Goal: Task Accomplishment & Management: Use online tool/utility

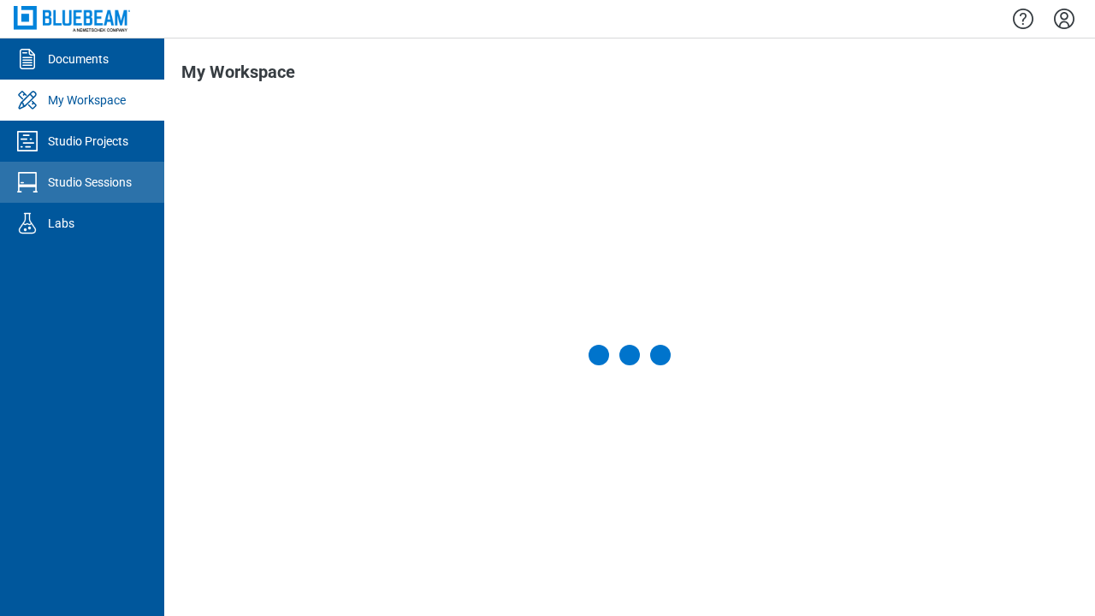
click at [82, 182] on div "Studio Sessions" at bounding box center [90, 182] width 84 height 17
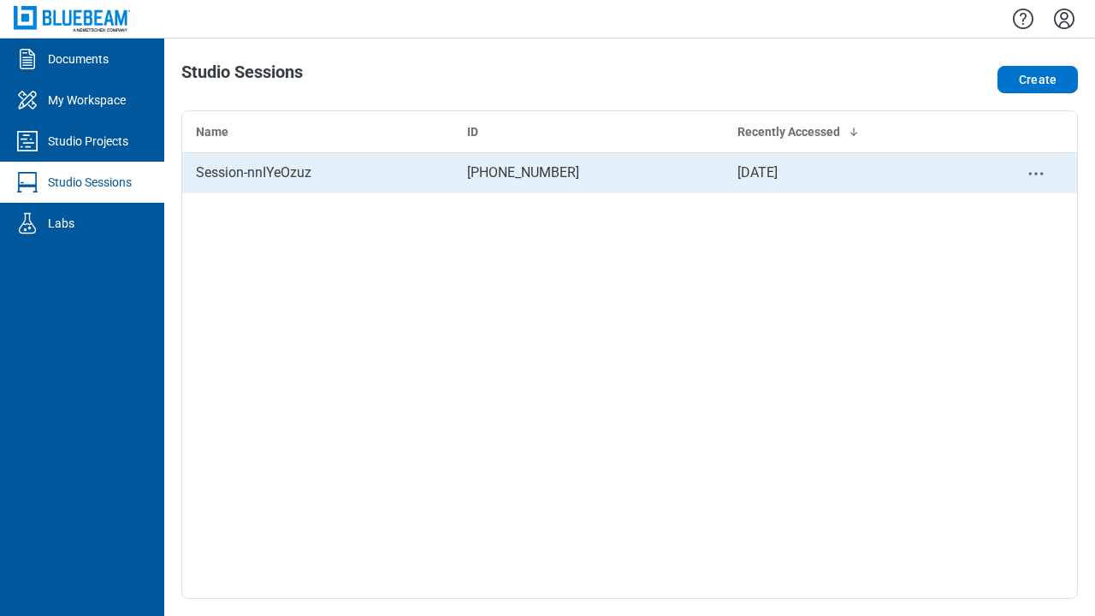
click at [317, 173] on div "Session-nnIYeOzuz" at bounding box center [318, 172] width 244 height 21
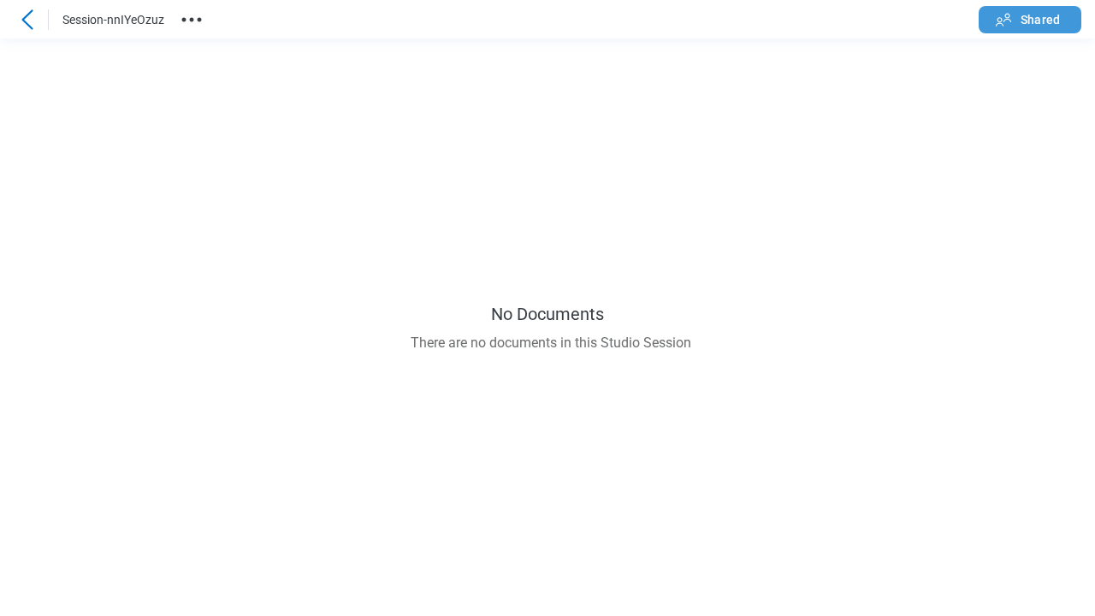
click at [1030, 19] on span "Shared" at bounding box center [1039, 19] width 39 height 17
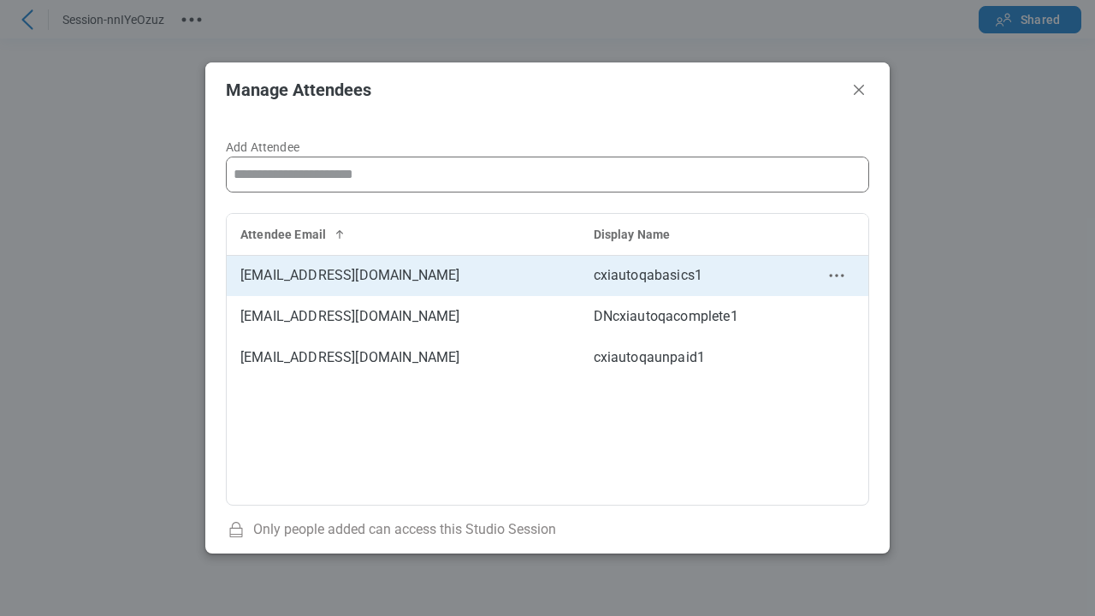
click at [836, 275] on circle "context-menu" at bounding box center [836, 276] width 3 height 3
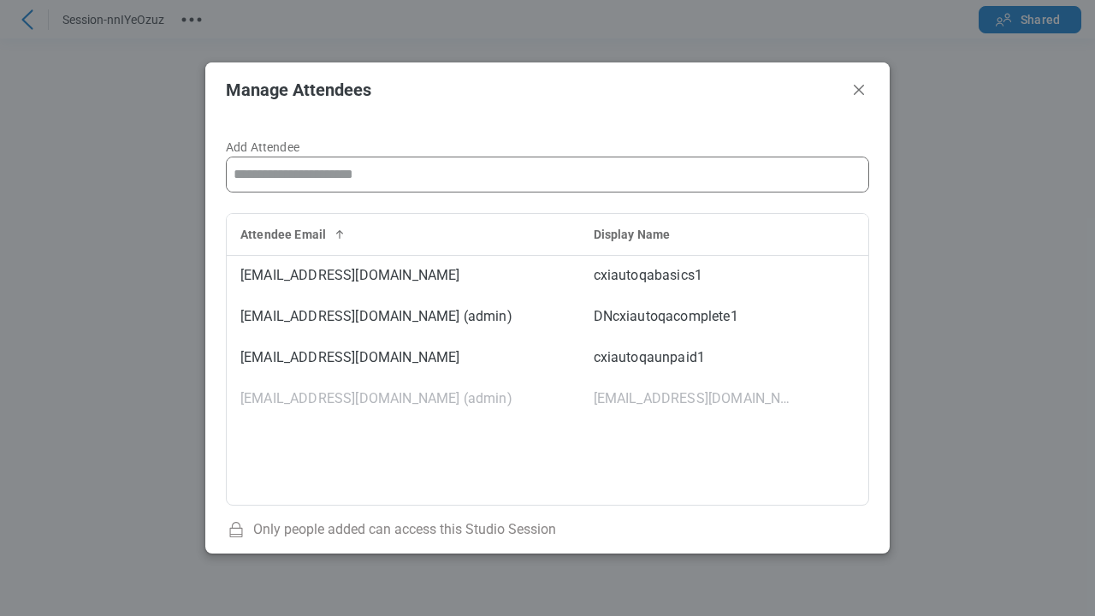
click at [859, 89] on icon "Close" at bounding box center [859, 90] width 10 height 10
click at [27, 19] on icon at bounding box center [27, 19] width 21 height 21
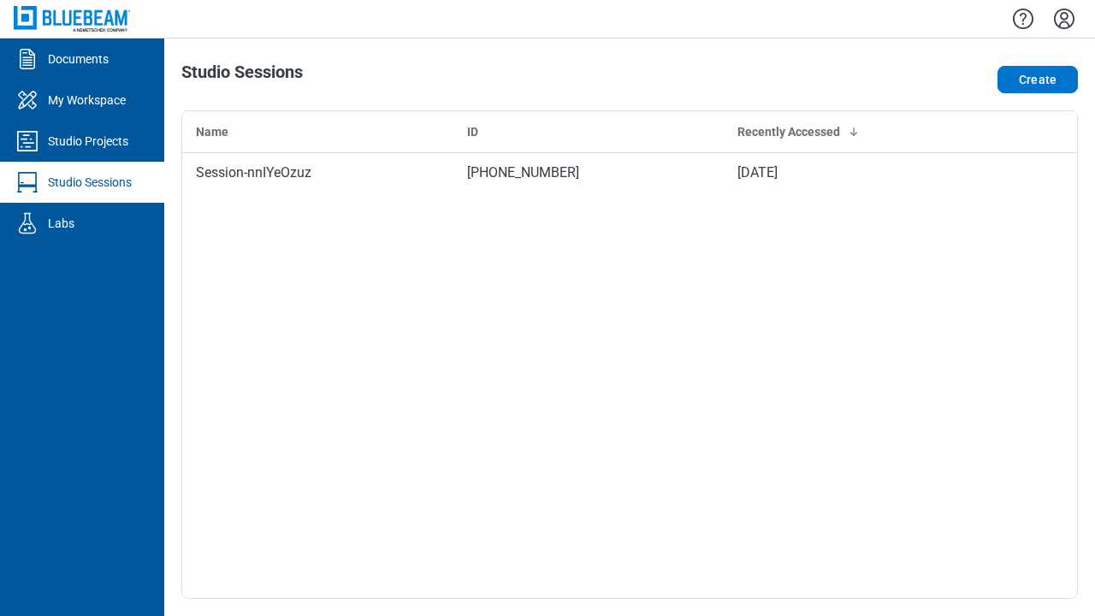
click at [1064, 19] on icon "Settings" at bounding box center [1064, 19] width 21 height 21
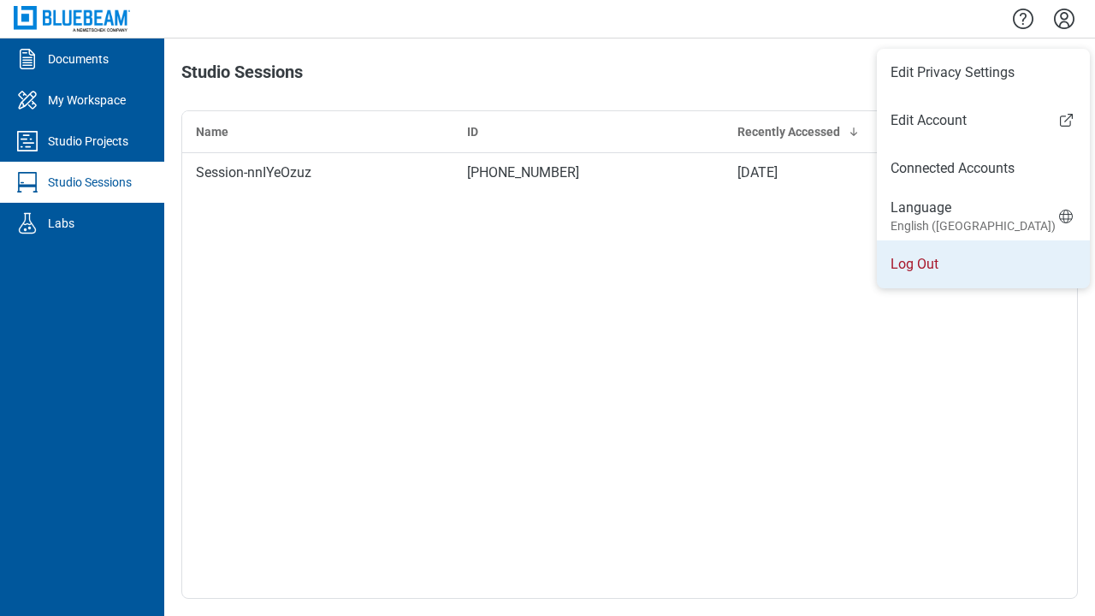
click at [975, 264] on li "Log Out" at bounding box center [983, 264] width 213 height 48
